Goal: Find specific page/section

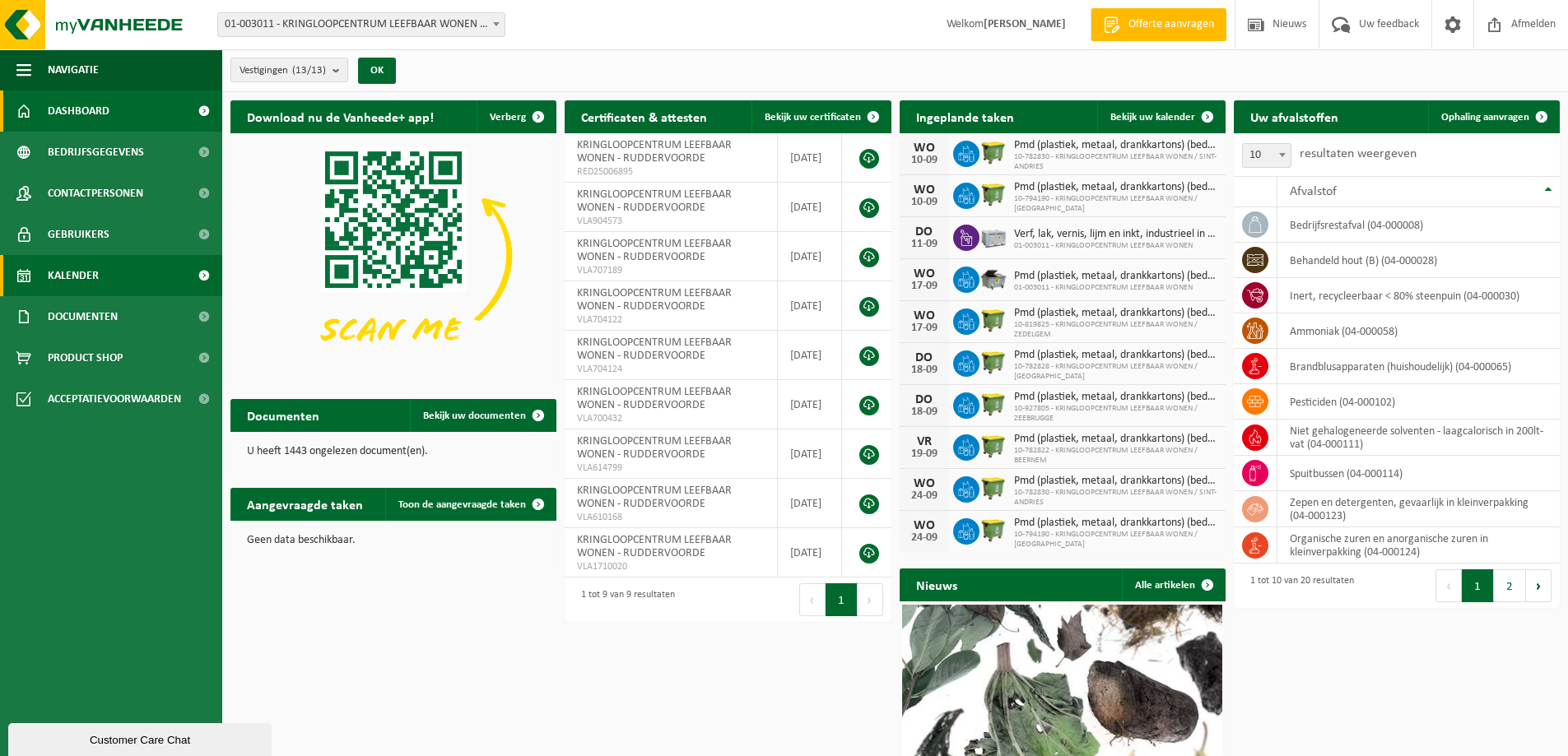
click at [107, 267] on link "Kalender" at bounding box center [111, 275] width 222 height 41
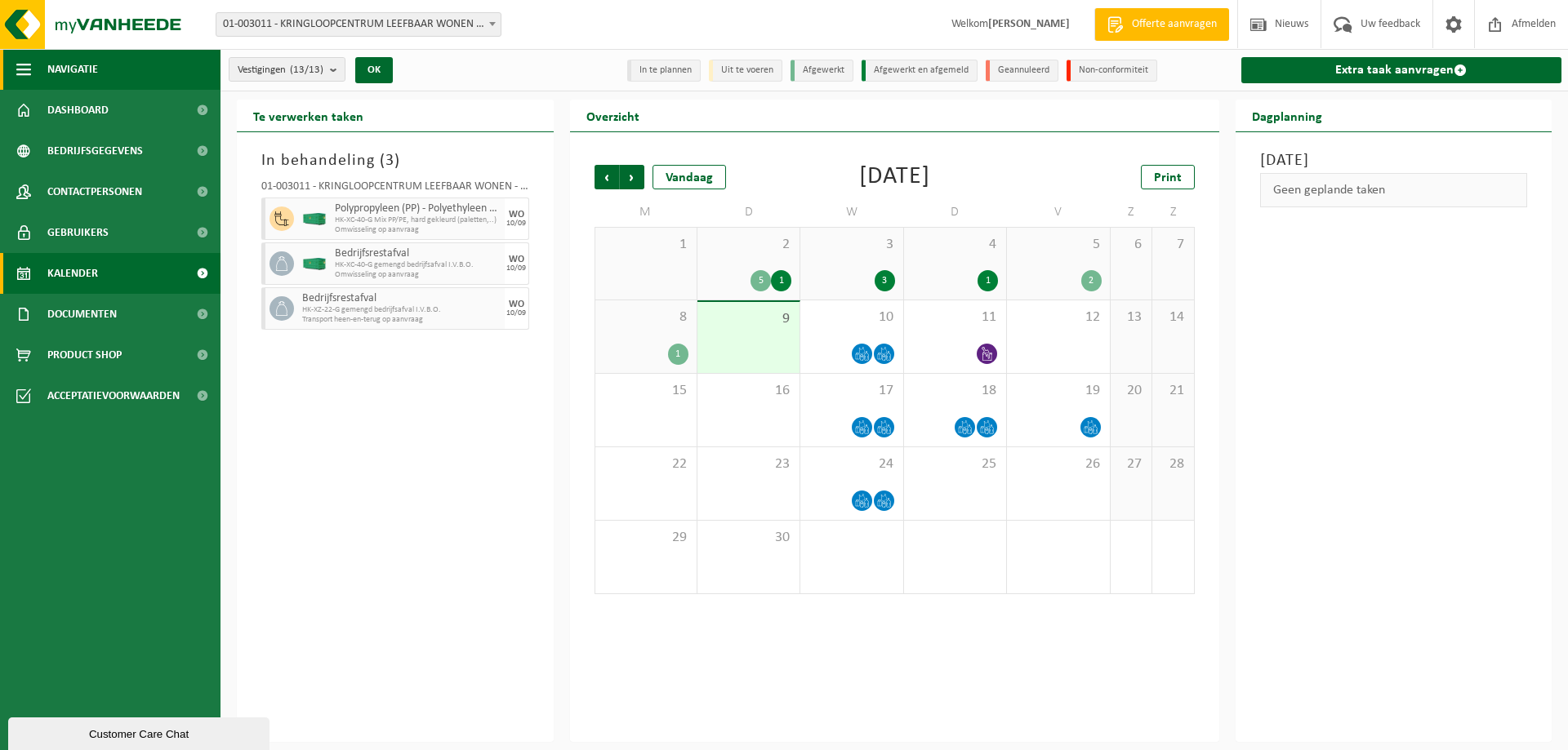
click at [78, 67] on span "Navigatie" at bounding box center [73, 69] width 51 height 41
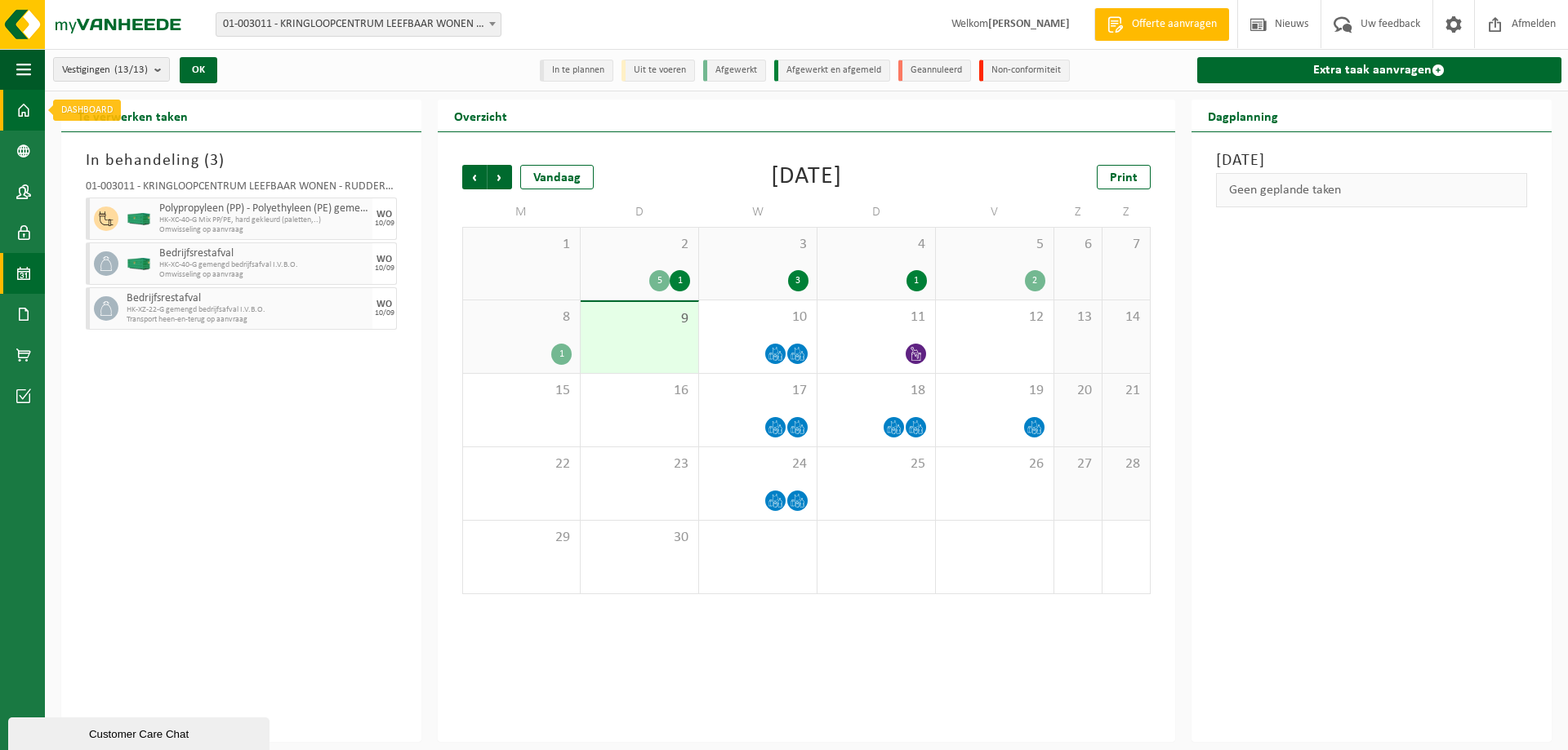
click at [21, 112] on span at bounding box center [23, 110] width 15 height 41
